Goal: Task Accomplishment & Management: Use online tool/utility

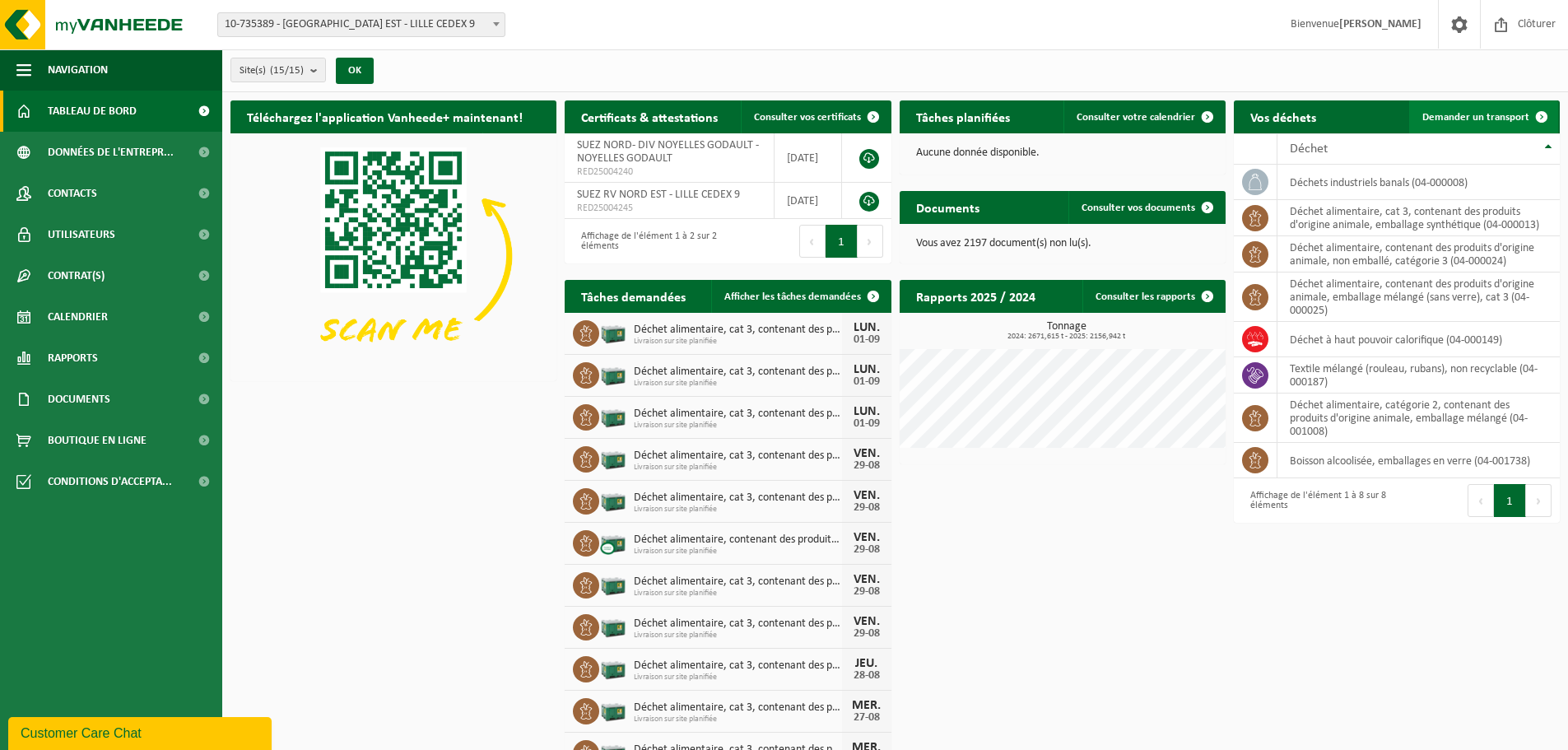
click at [1476, 126] on link "Demander un transport" at bounding box center [1483, 117] width 149 height 33
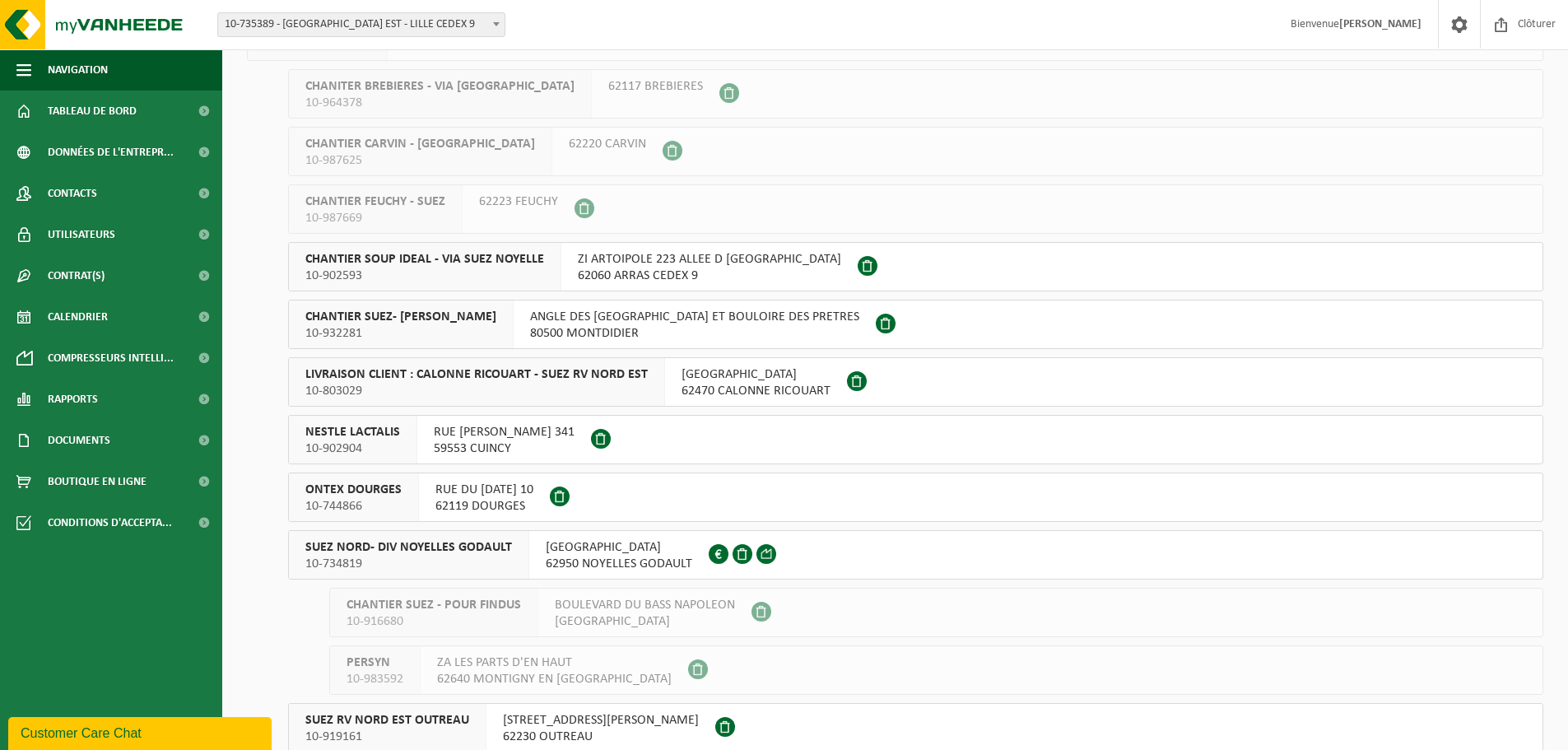
scroll to position [165, 0]
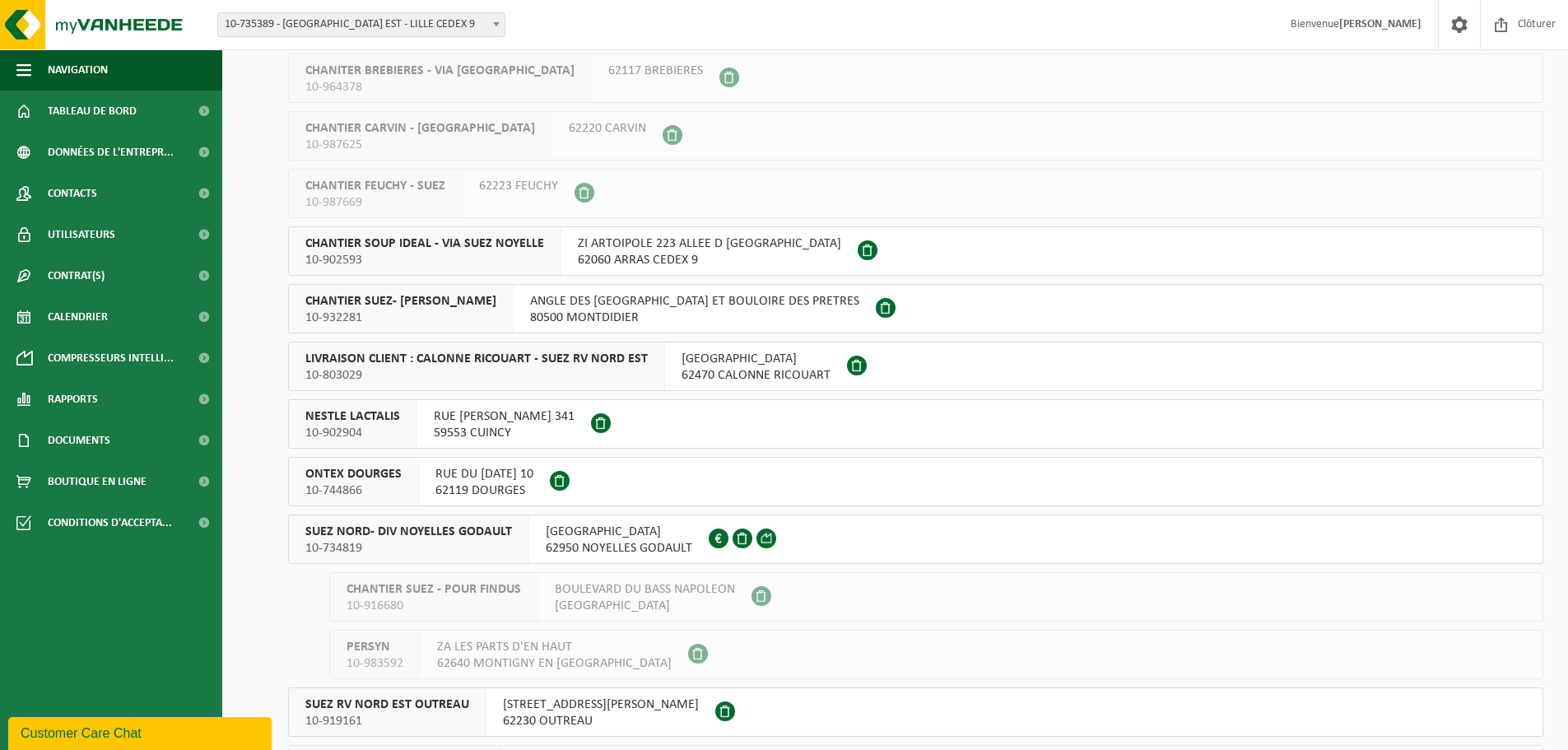
click at [596, 530] on span "RUE MALFIDANO" at bounding box center [619, 532] width 147 height 16
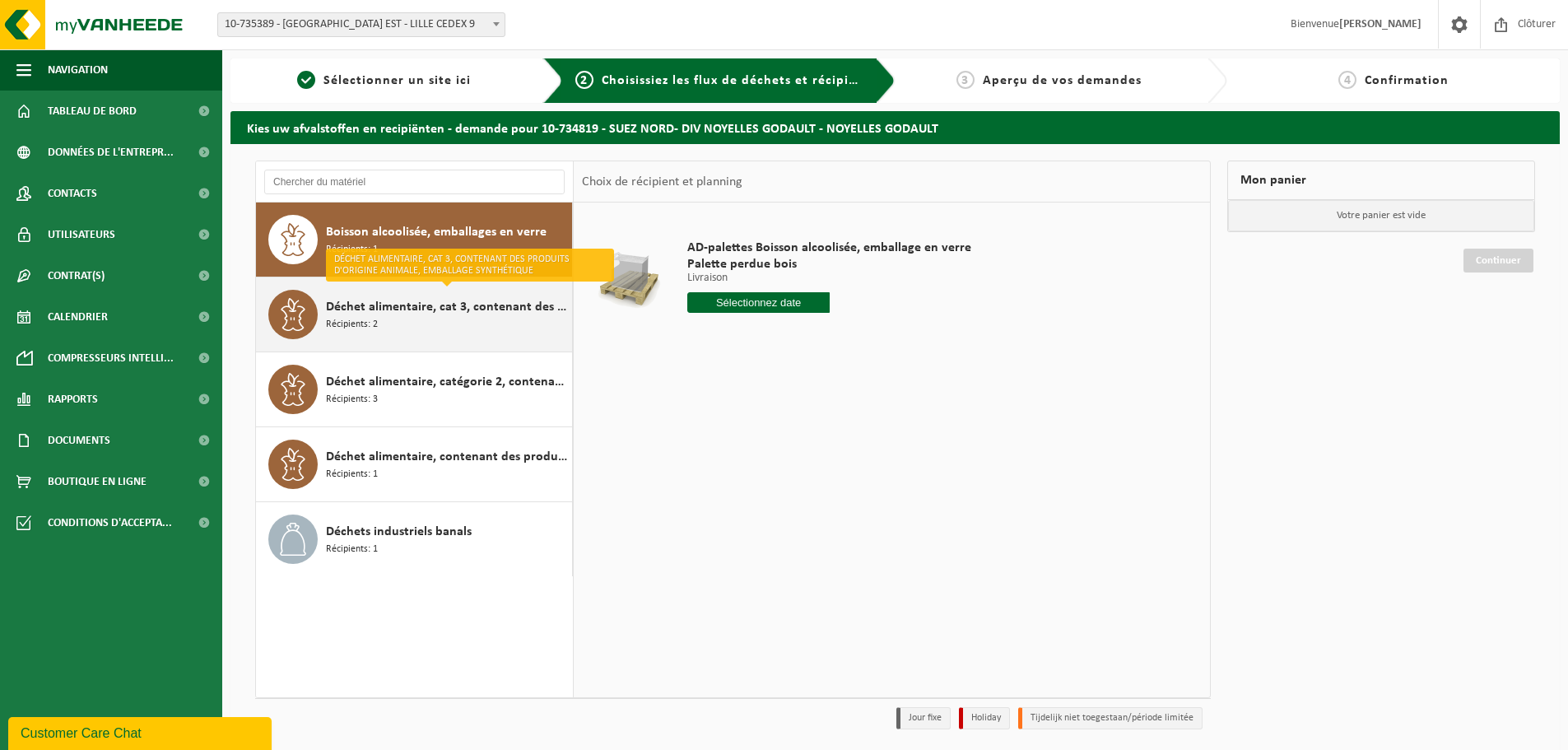
click at [495, 313] on span "Déchet alimentaire, cat 3, contenant des produits d'origine animale, emballage …" at bounding box center [447, 307] width 242 height 19
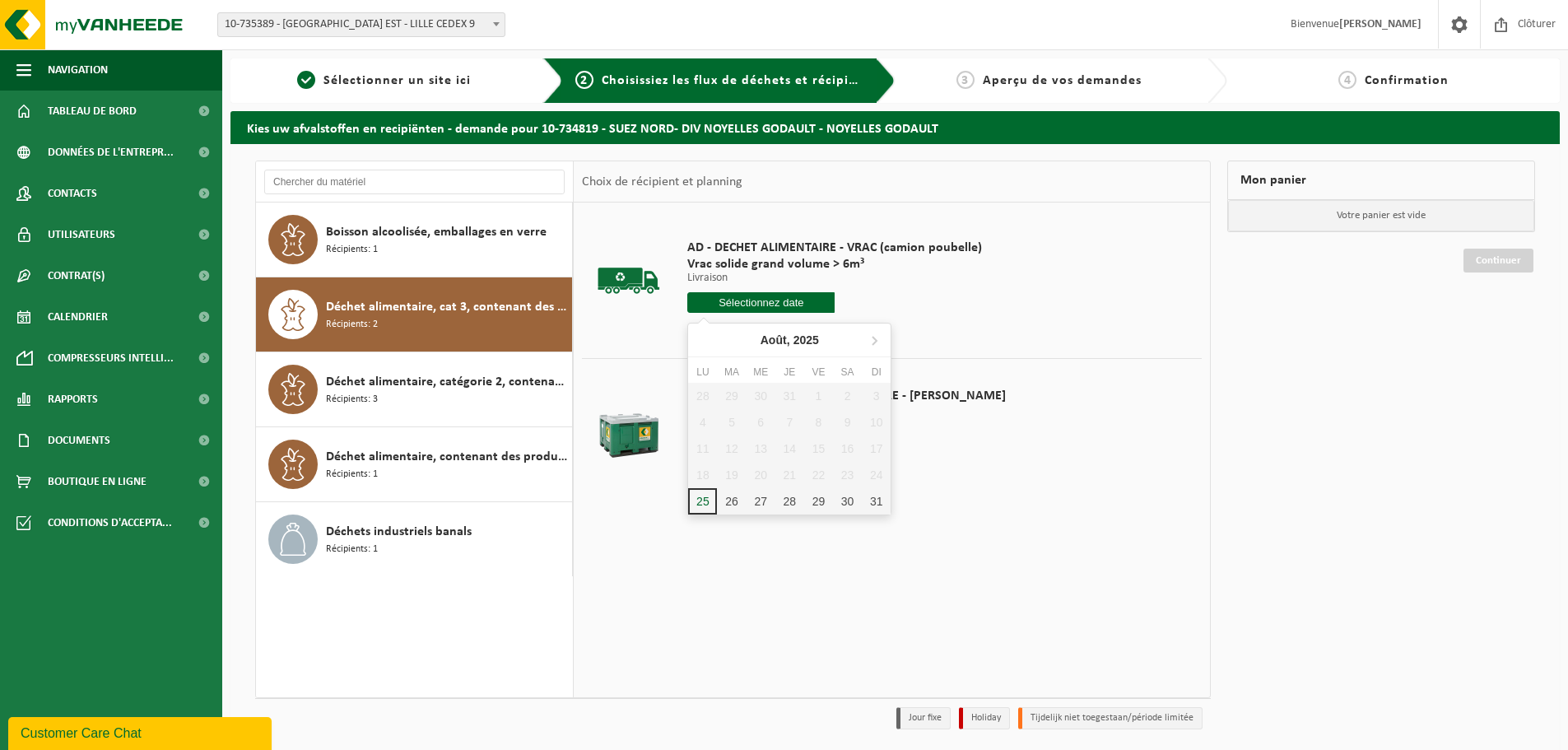
click at [742, 294] on input "text" at bounding box center [760, 302] width 148 height 20
click at [724, 501] on div "26" at bounding box center [731, 501] width 29 height 26
type input "à partir de 2025-08-26"
type input "2025-08-26"
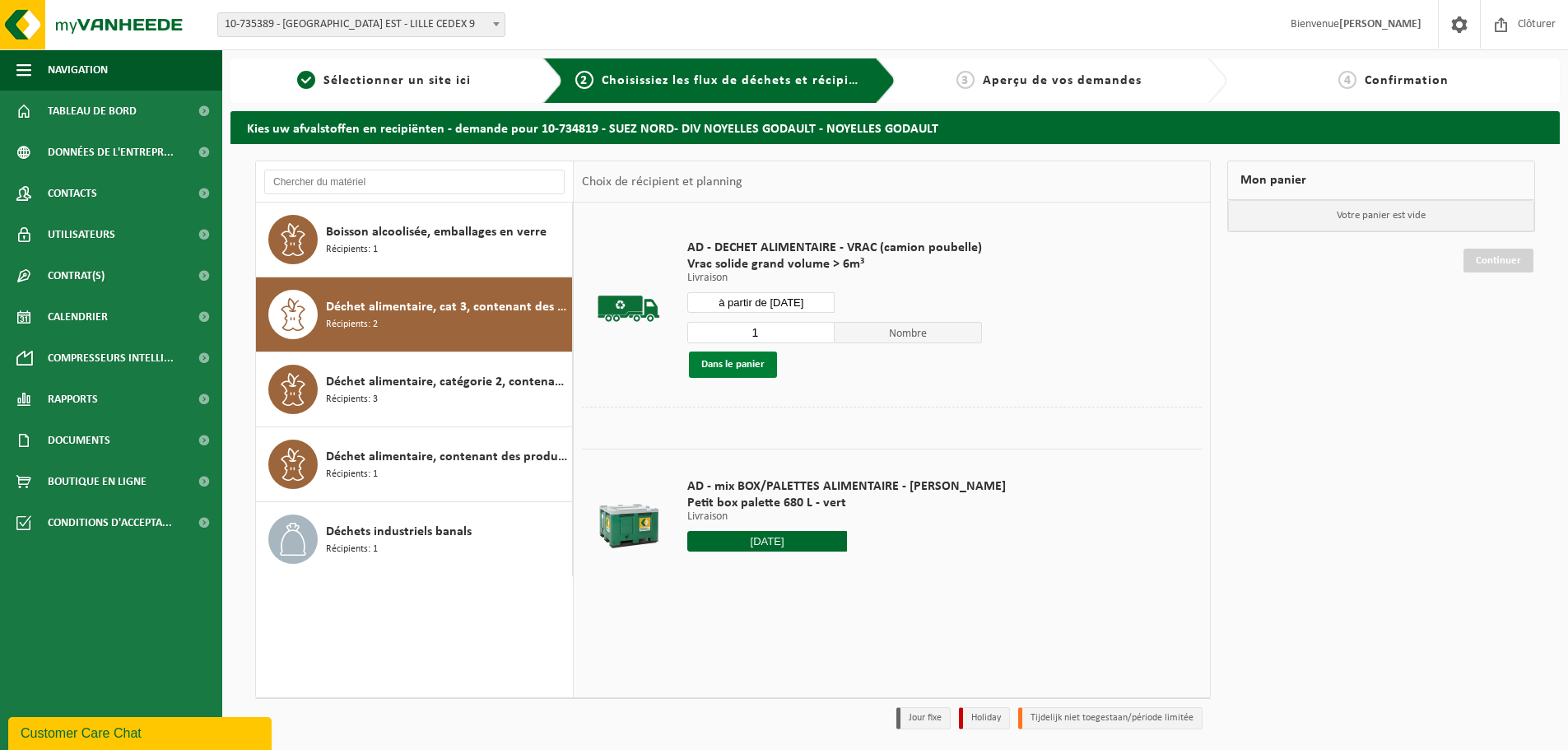
click at [764, 367] on button "Dans le panier" at bounding box center [732, 364] width 88 height 26
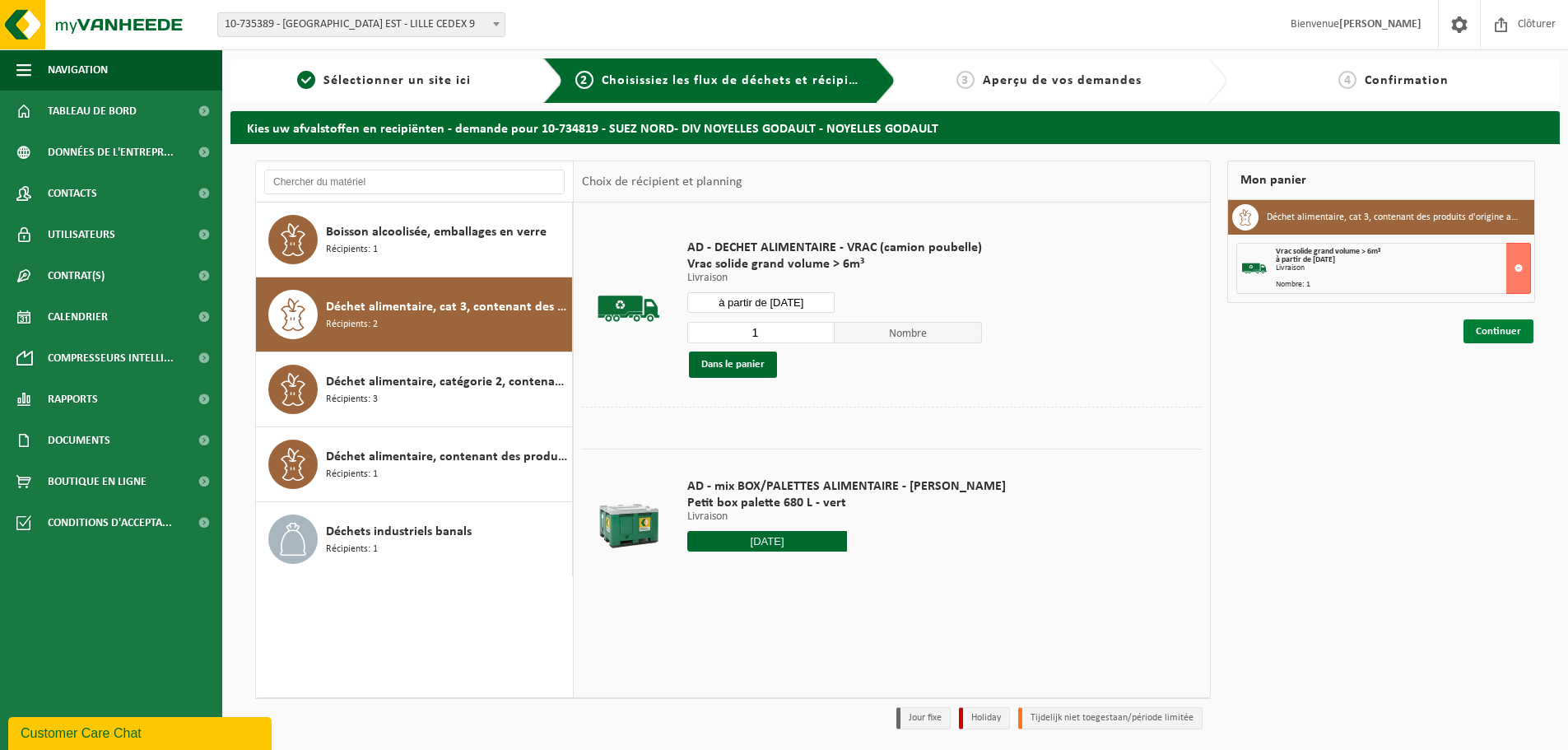
click at [1503, 333] on link "Continuer" at bounding box center [1499, 331] width 70 height 24
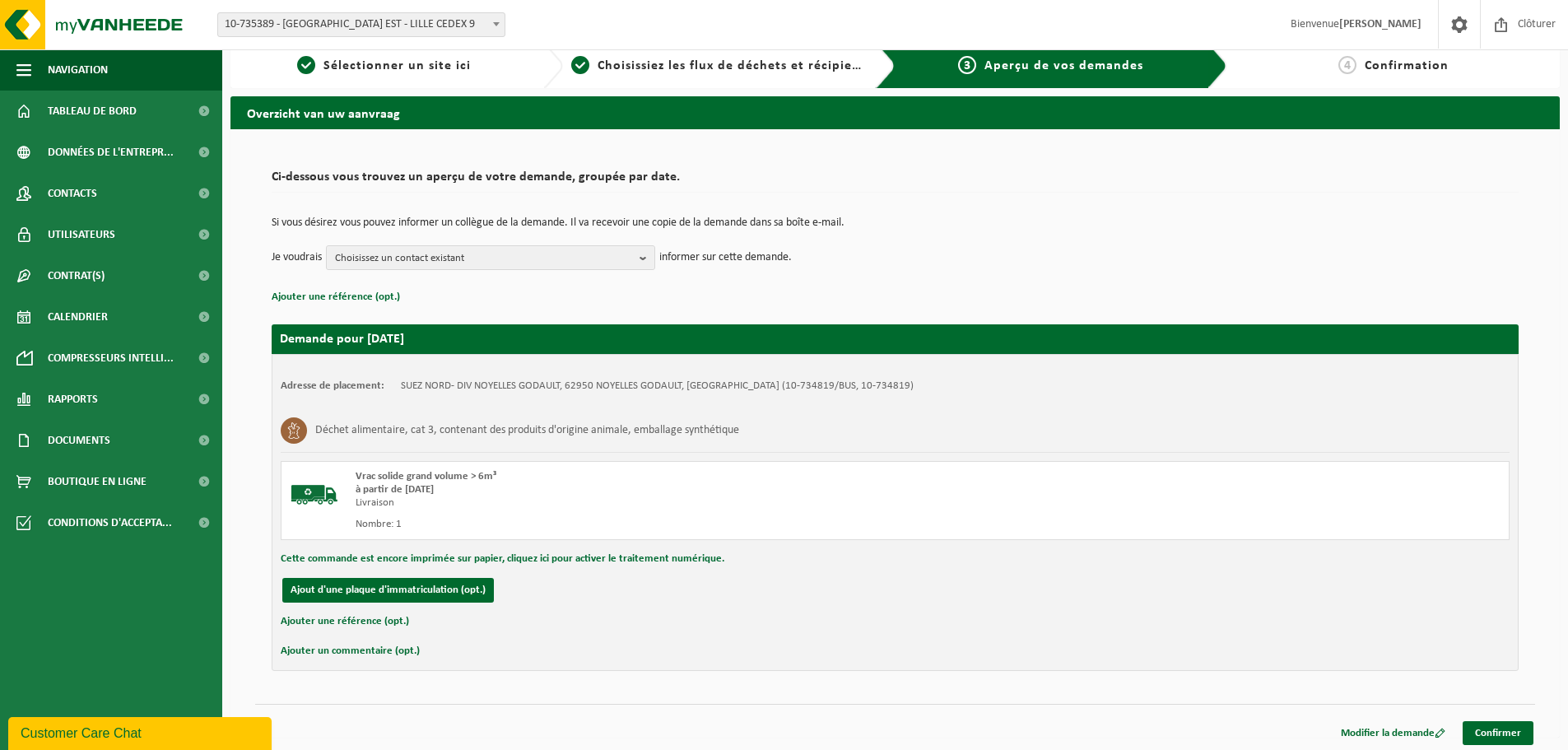
scroll to position [19, 0]
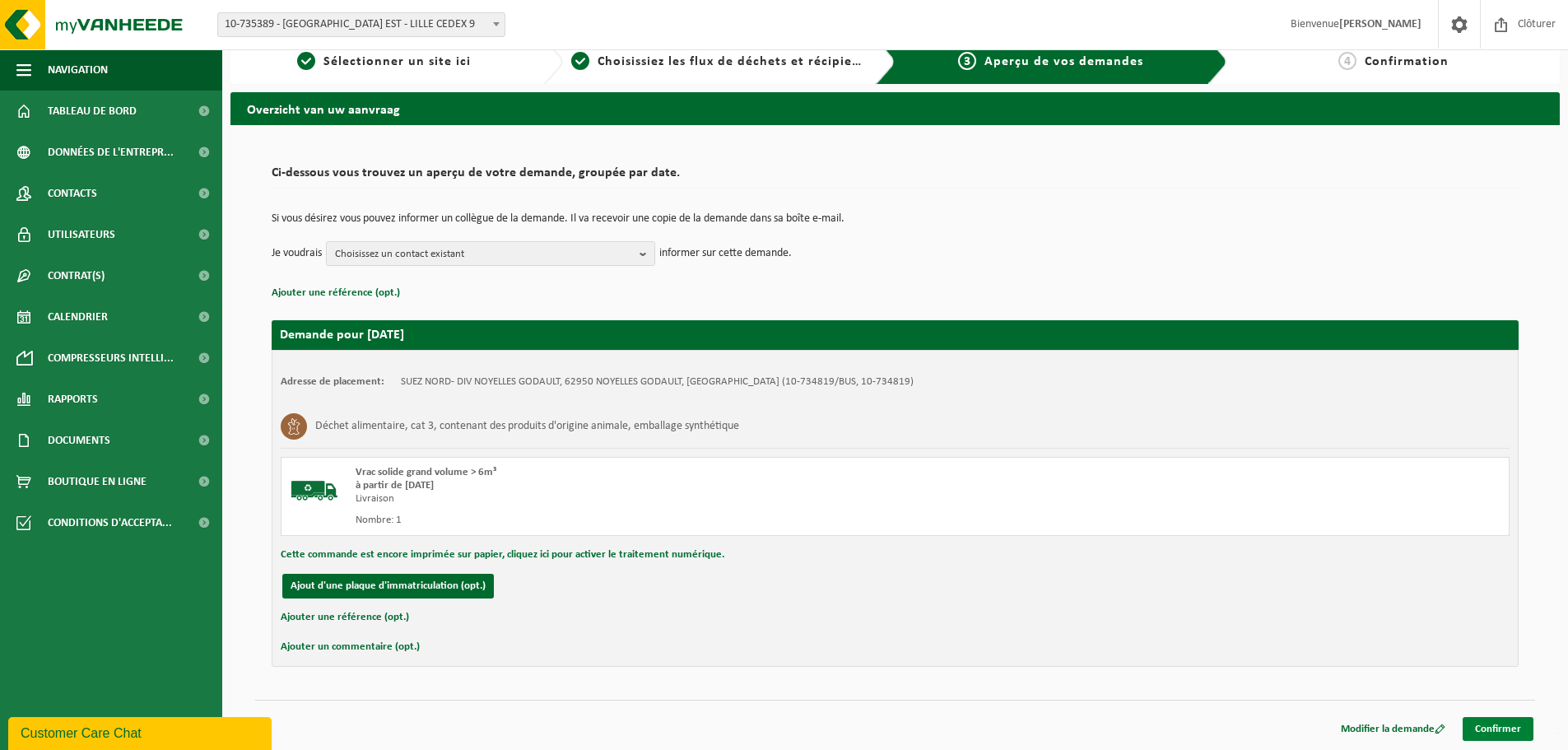
click at [1509, 730] on link "Confirmer" at bounding box center [1498, 729] width 70 height 24
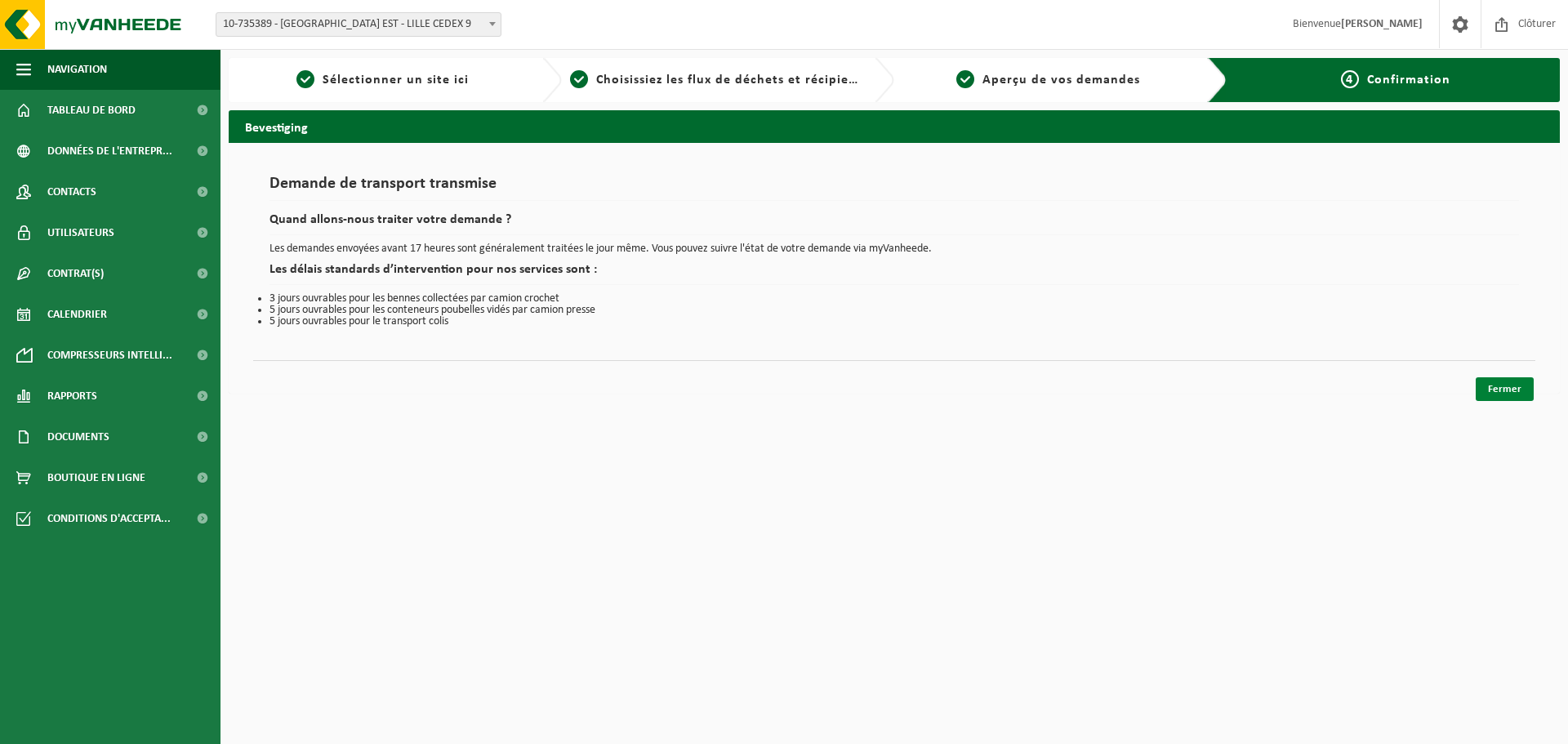
click at [1504, 393] on link "Fermer" at bounding box center [1504, 389] width 58 height 24
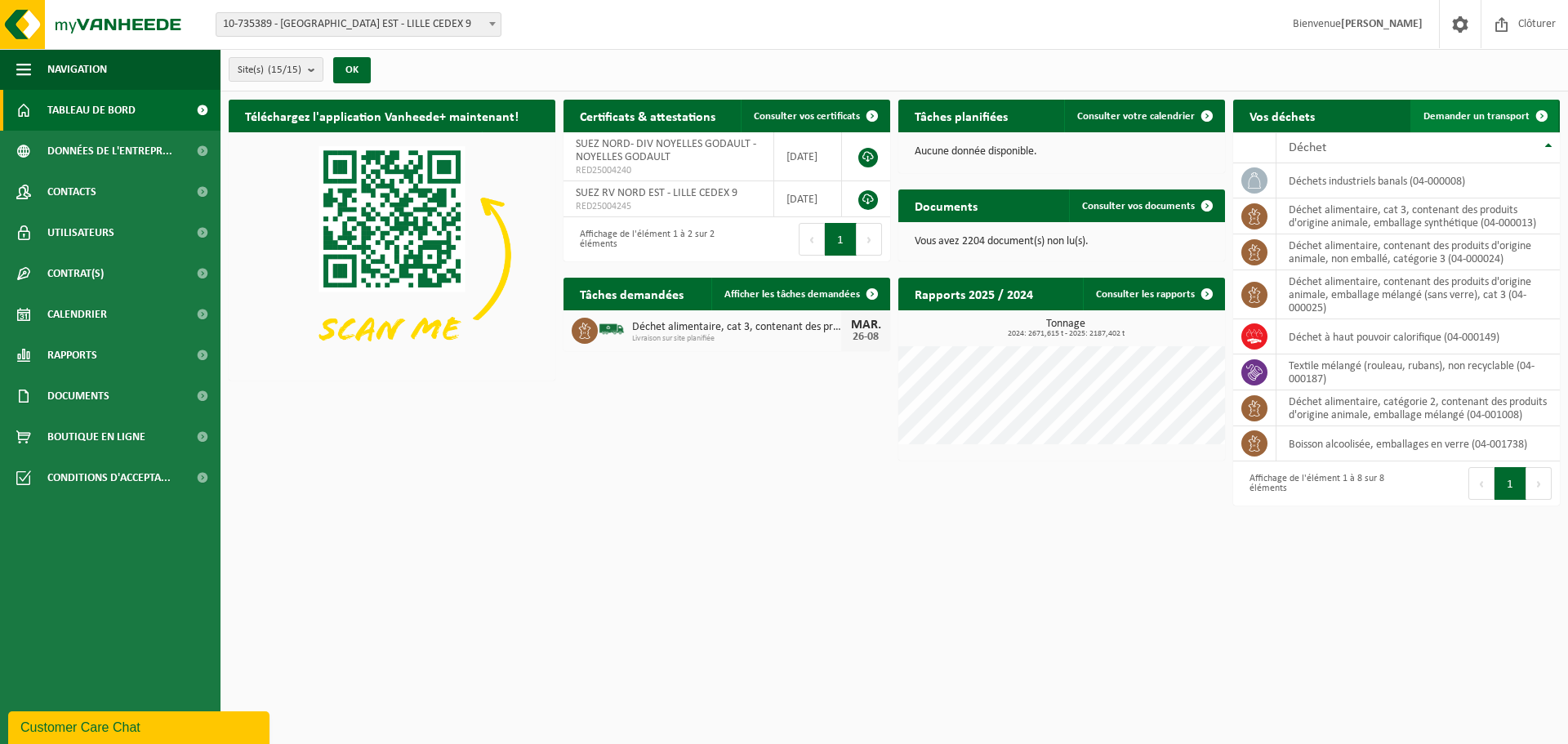
click at [1456, 124] on link "Demander un transport" at bounding box center [1484, 116] width 147 height 33
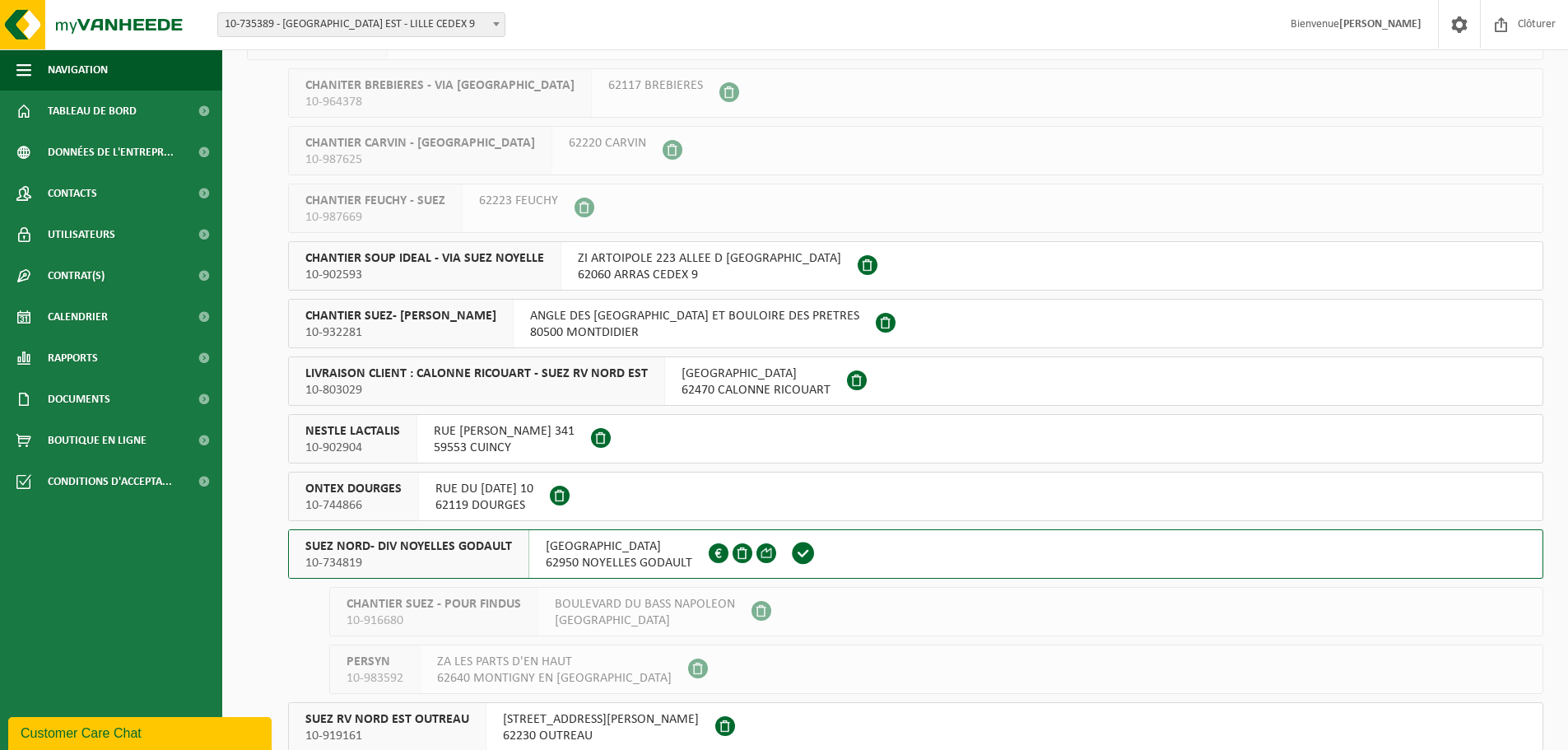
scroll to position [165, 0]
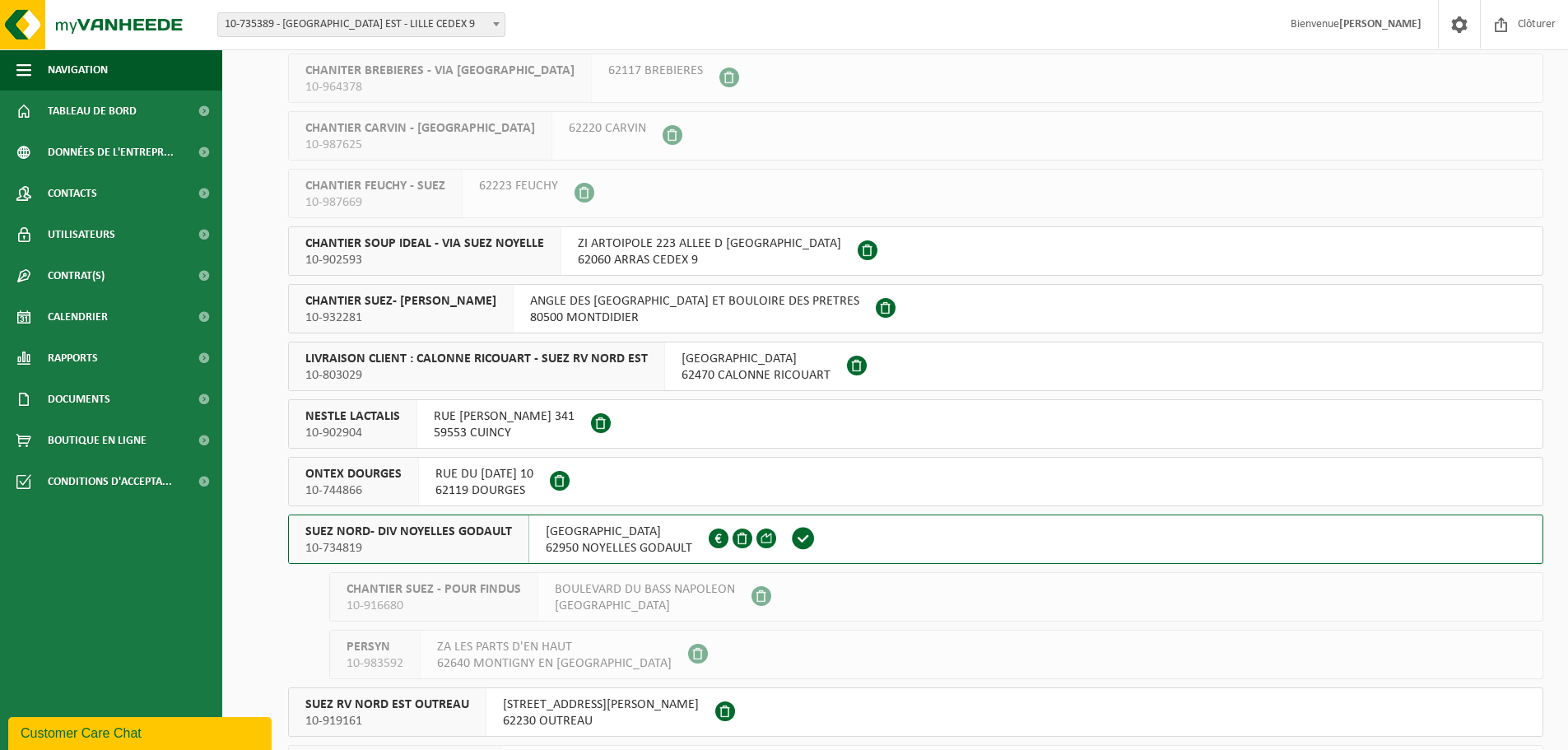
click at [461, 536] on span "SUEZ NORD- DIV NOYELLES GODAULT" at bounding box center [408, 532] width 206 height 16
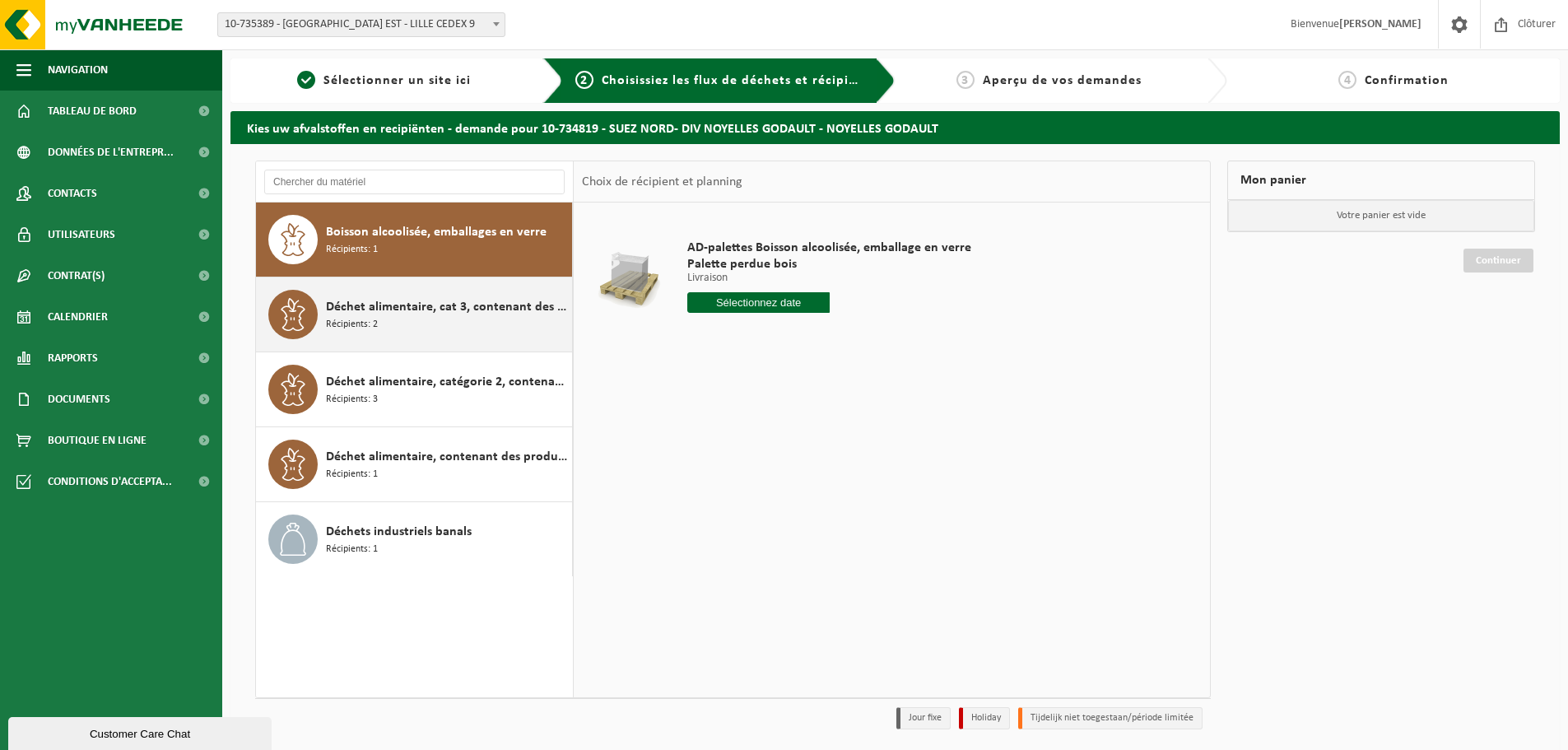
drag, startPoint x: 434, startPoint y: 318, endPoint x: 463, endPoint y: 311, distance: 29.8
click at [434, 318] on div "Déchet alimentaire, cat 3, contenant des produits d'origine animale, emballage …" at bounding box center [447, 314] width 242 height 49
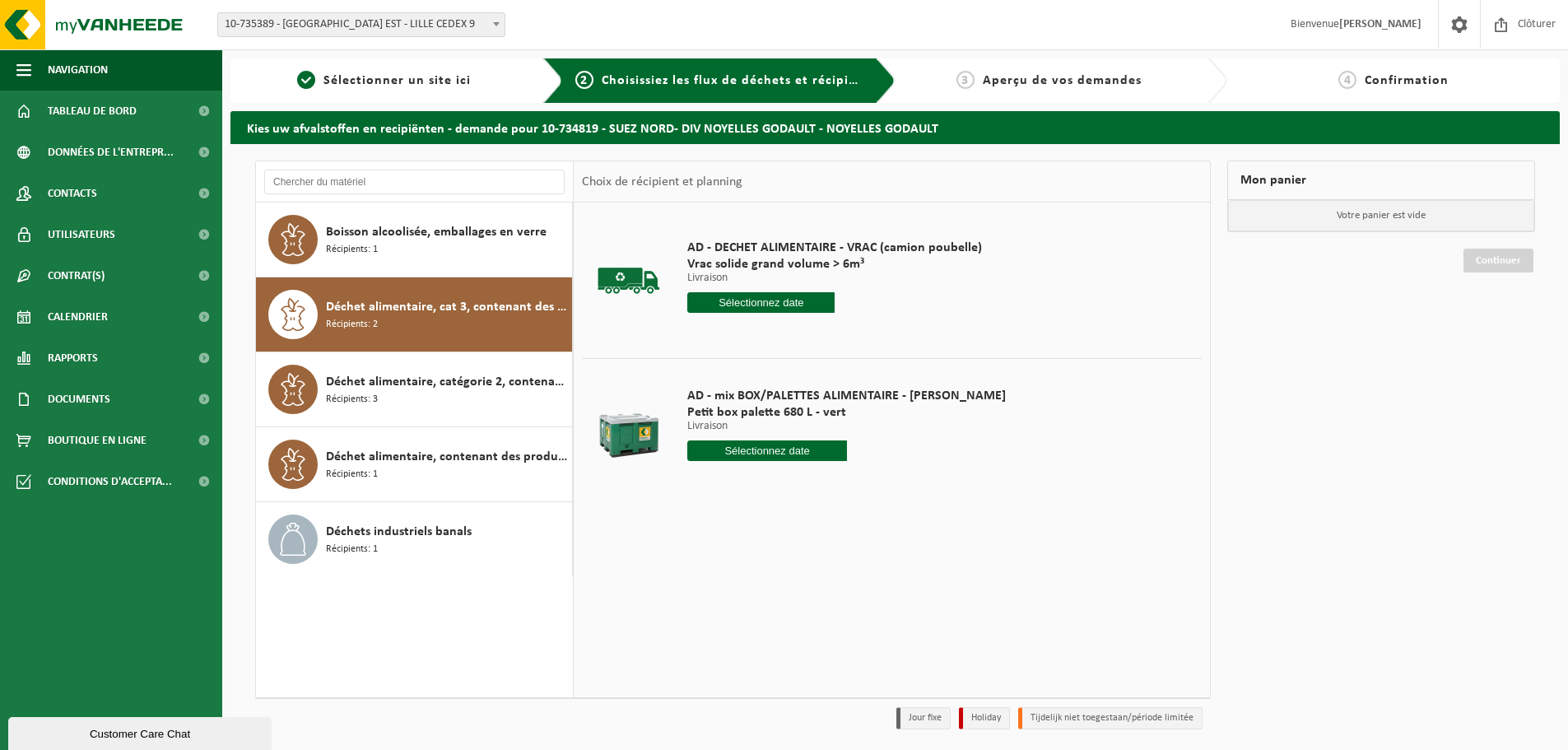
click at [736, 292] on div "AD - DECHET ALIMENTAIRE - VRAC (camion poubelle) Vrac solide grand volume > 6m³…" at bounding box center [835, 280] width 311 height 115
click at [736, 294] on input "text" at bounding box center [760, 302] width 148 height 20
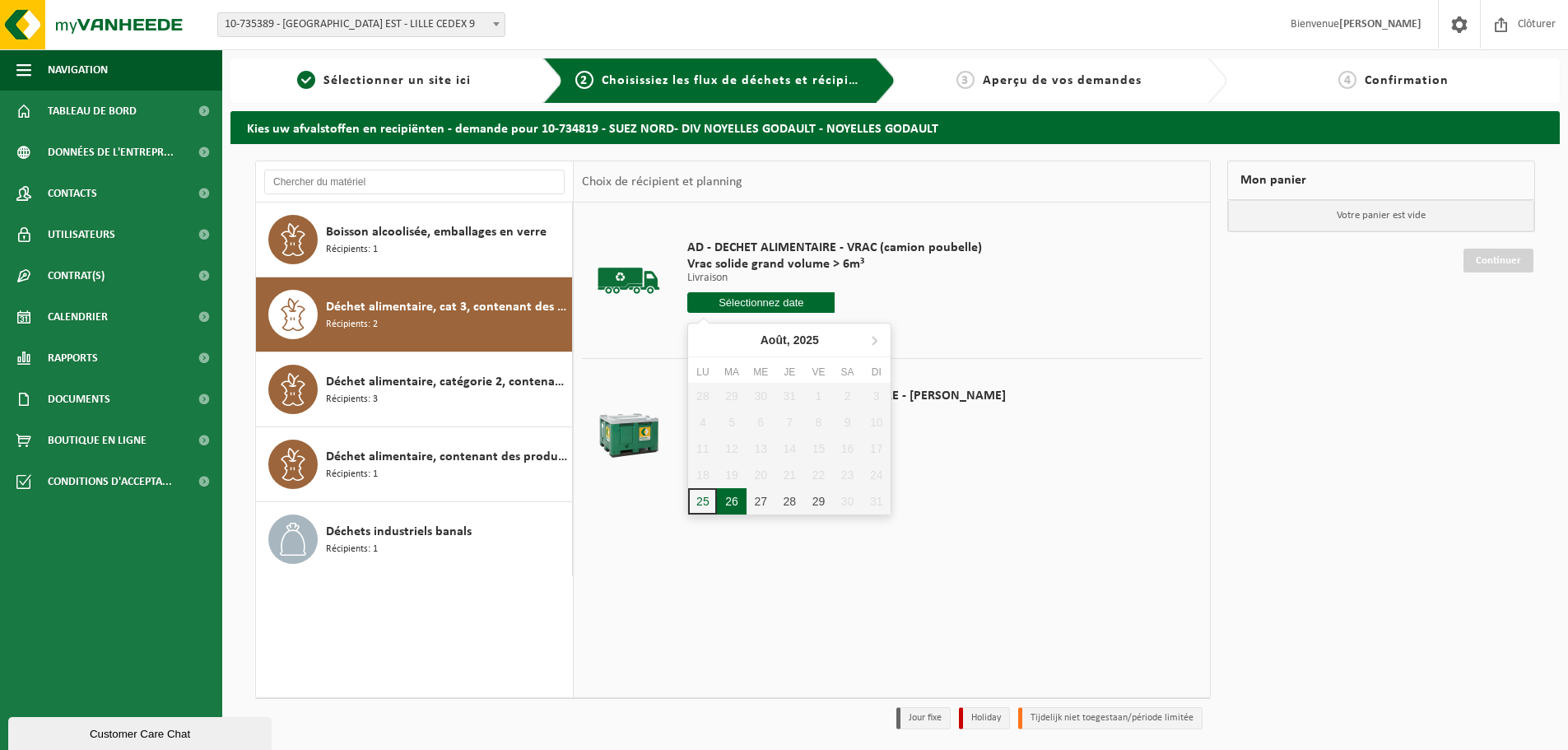
click at [730, 503] on div "26" at bounding box center [731, 501] width 29 height 26
type input "à partir de 2025-08-26"
type input "2025-08-26"
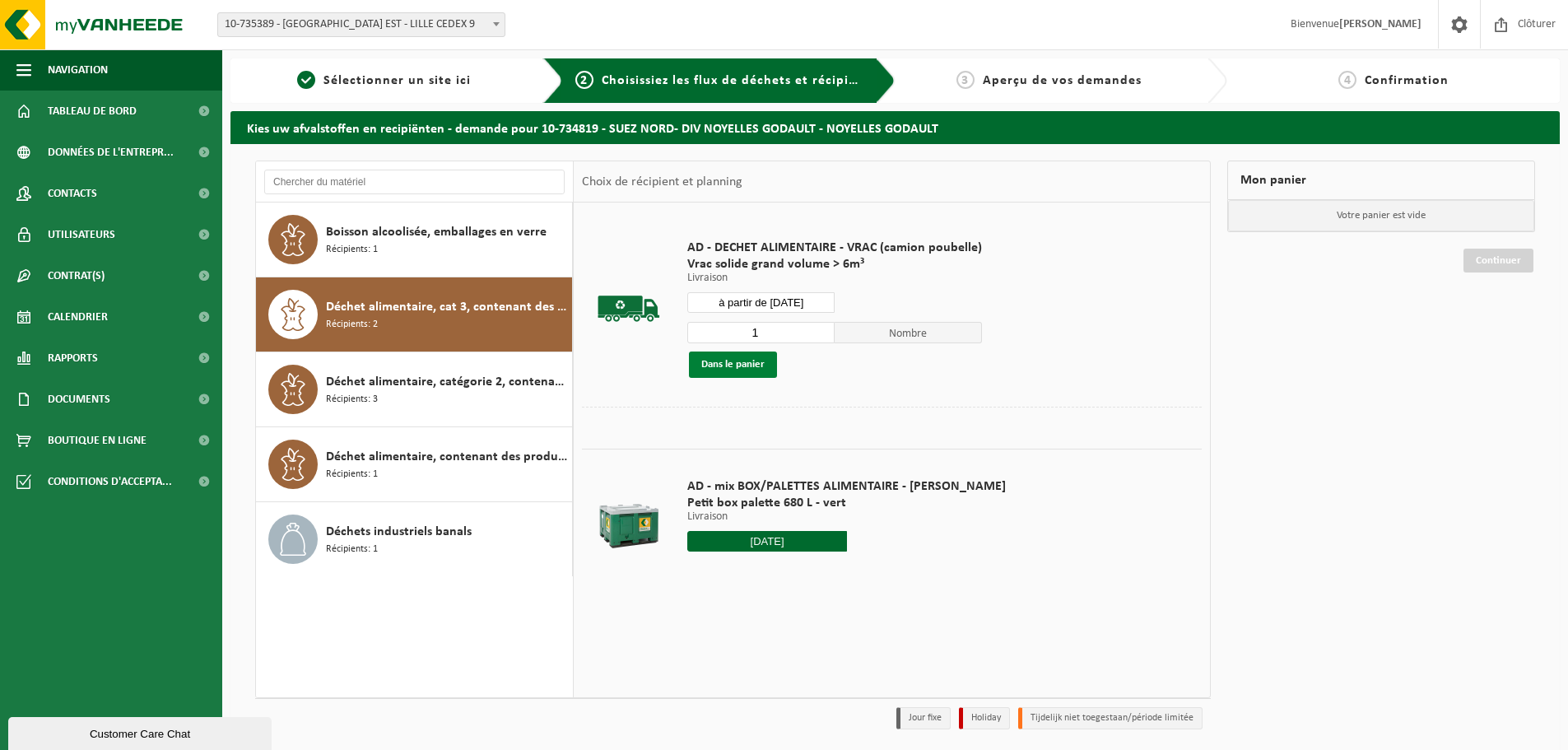
click at [734, 367] on button "Dans le panier" at bounding box center [732, 364] width 88 height 26
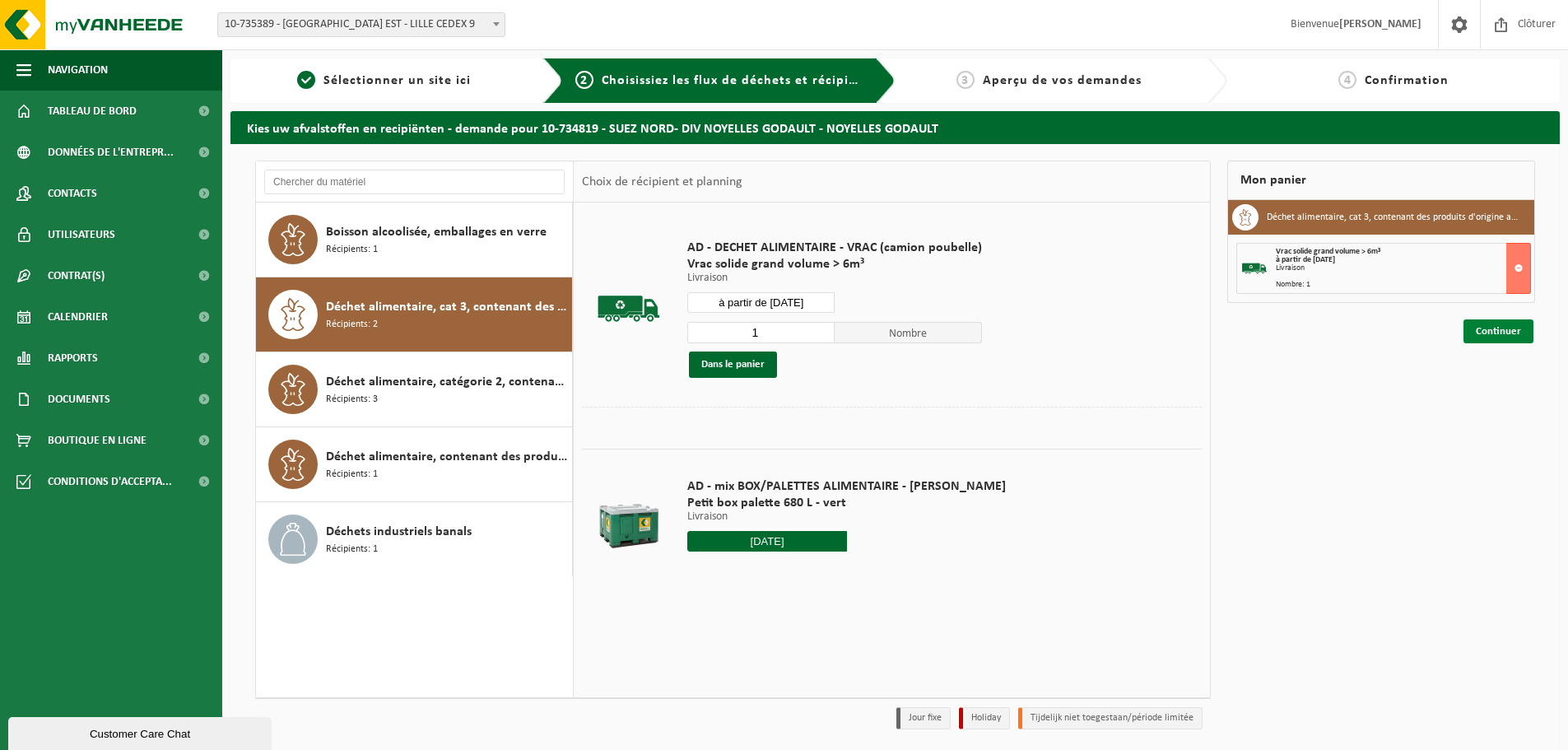
click at [1493, 328] on link "Continuer" at bounding box center [1499, 331] width 70 height 24
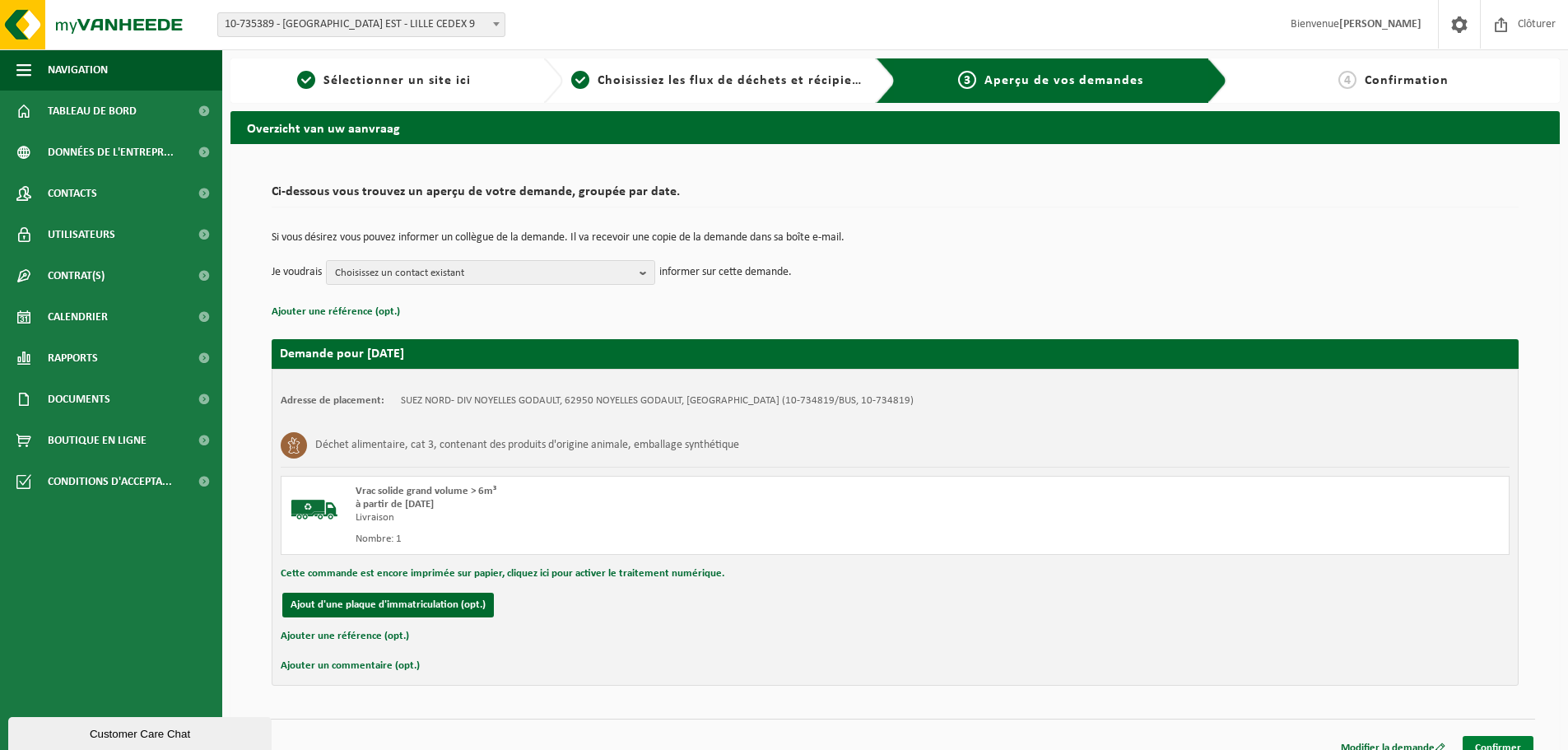
click at [1493, 746] on link "Confirmer" at bounding box center [1498, 748] width 70 height 24
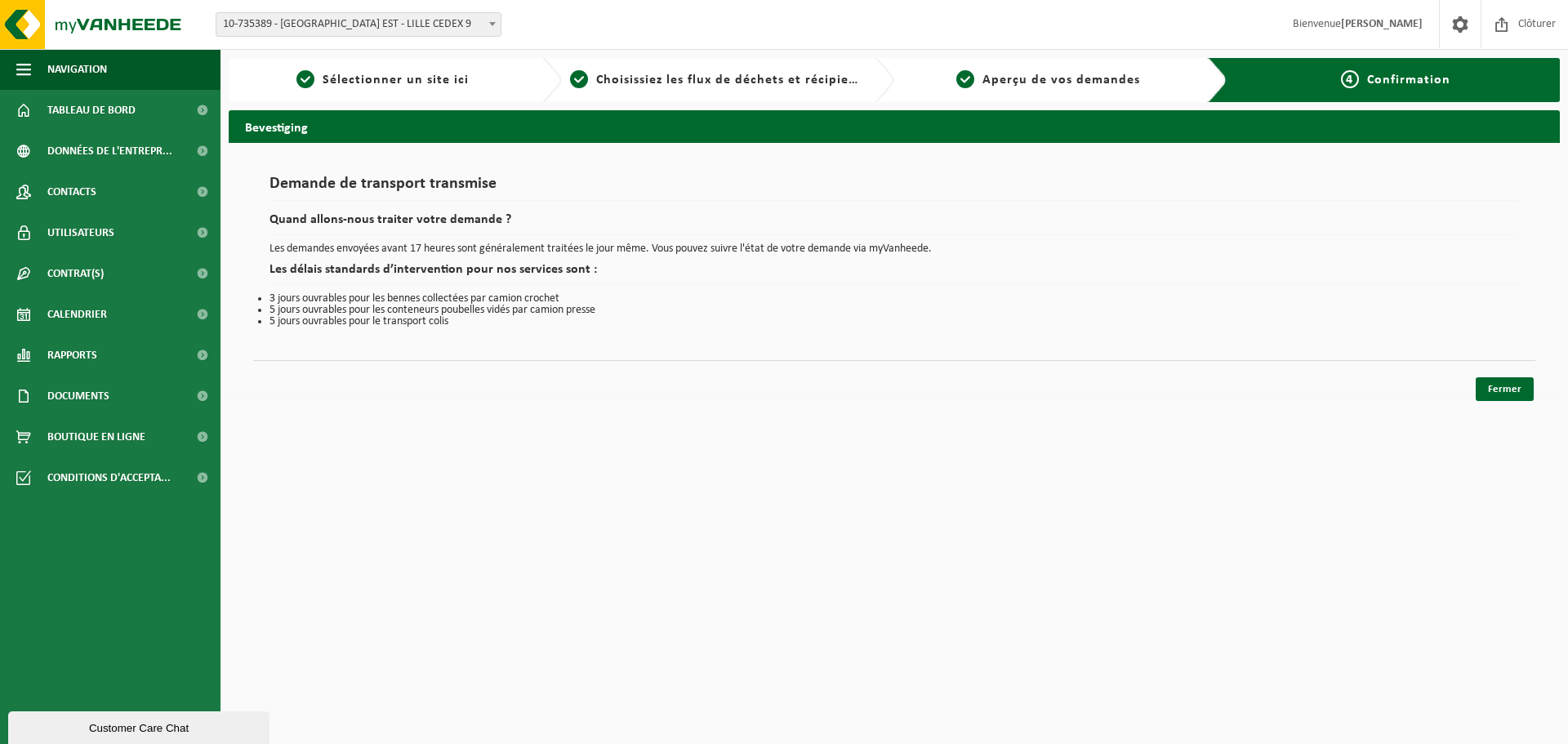
click at [1510, 401] on div "Bevestiging Demande de transport transmise Quand allons-nous traiter votre dema…" at bounding box center [893, 256] width 1347 height 292
click at [1510, 391] on link "Fermer" at bounding box center [1504, 389] width 58 height 24
